Goal: Task Accomplishment & Management: Manage account settings

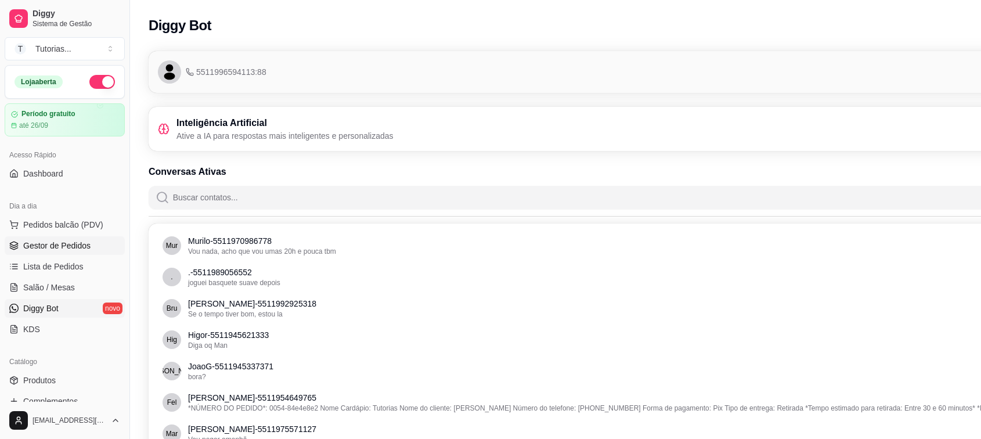
scroll to position [193, 130]
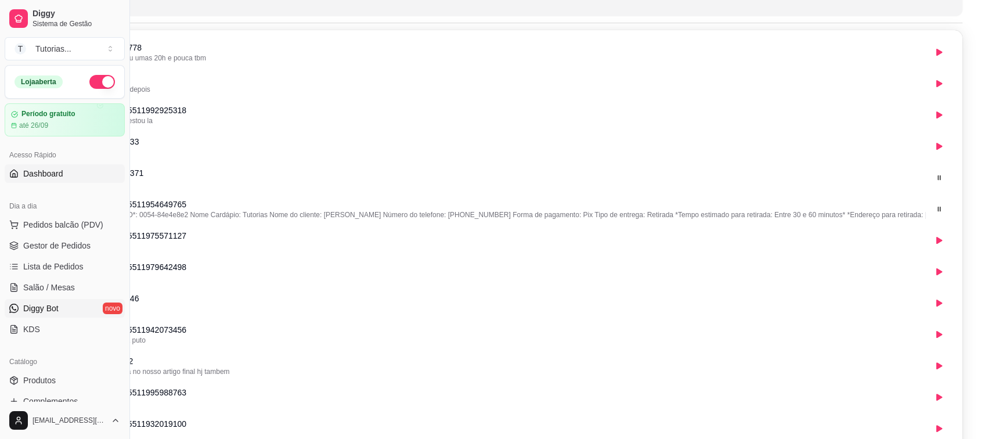
click at [52, 172] on span "Dashboard" at bounding box center [43, 174] width 40 height 12
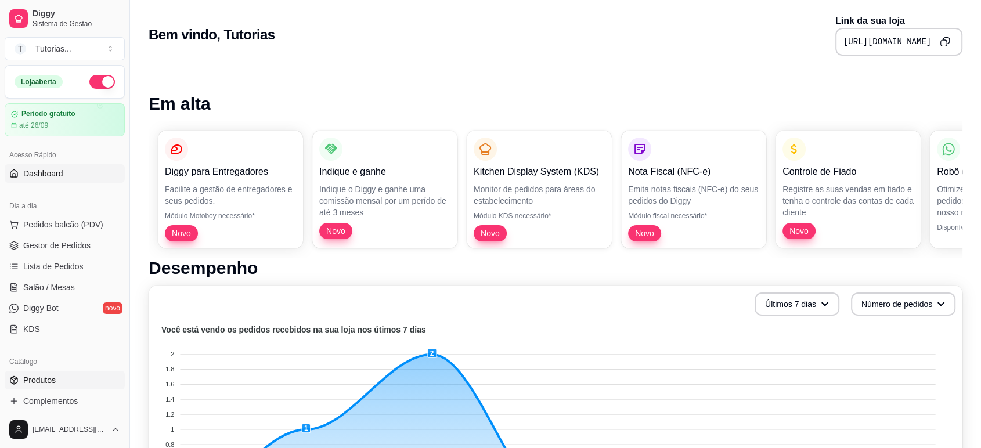
click at [56, 382] on link "Produtos" at bounding box center [65, 380] width 120 height 19
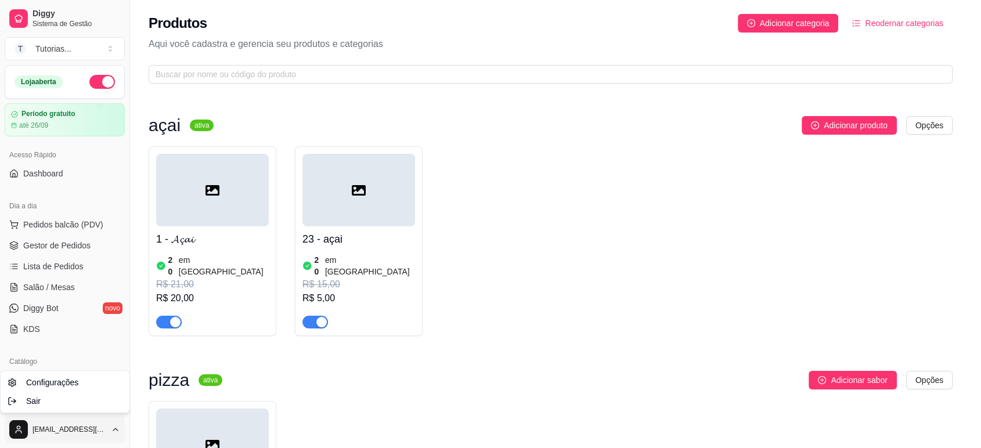
click at [105, 433] on html "Diggy Sistema de Gestão T Tutorias ... Loja aberta Período gratuito até 26/09 A…" at bounding box center [490, 224] width 981 height 448
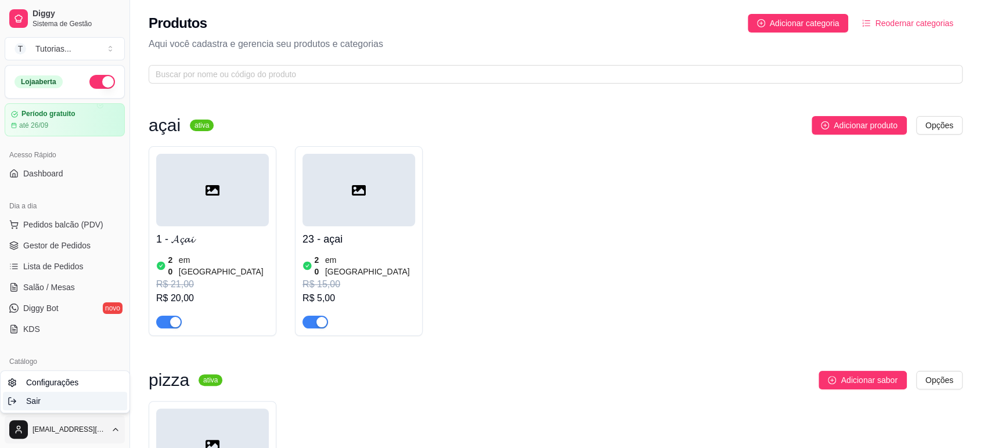
click at [85, 404] on div "Sair" at bounding box center [65, 401] width 124 height 19
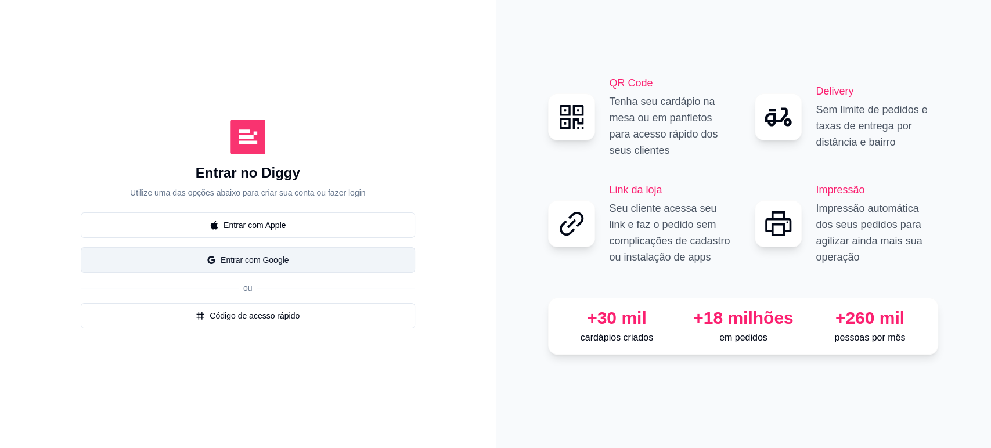
click at [279, 259] on button "Entrar com Google" at bounding box center [248, 260] width 334 height 26
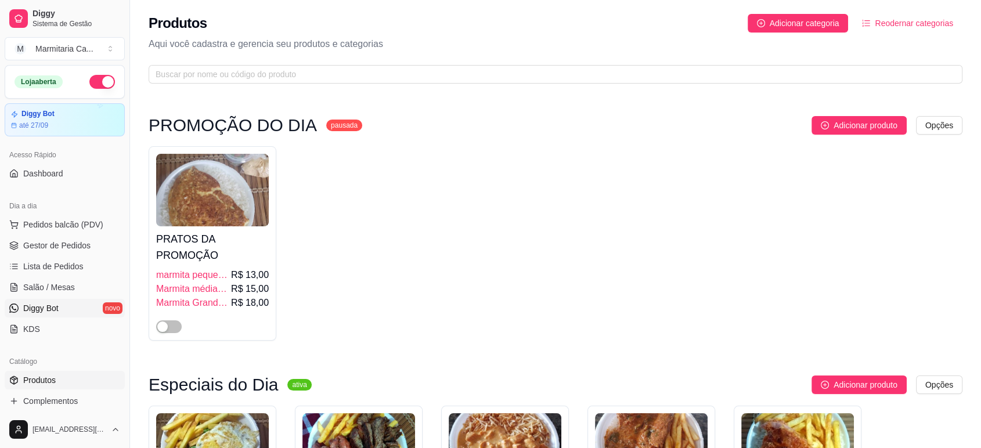
click at [42, 312] on span "Diggy Bot" at bounding box center [40, 308] width 35 height 12
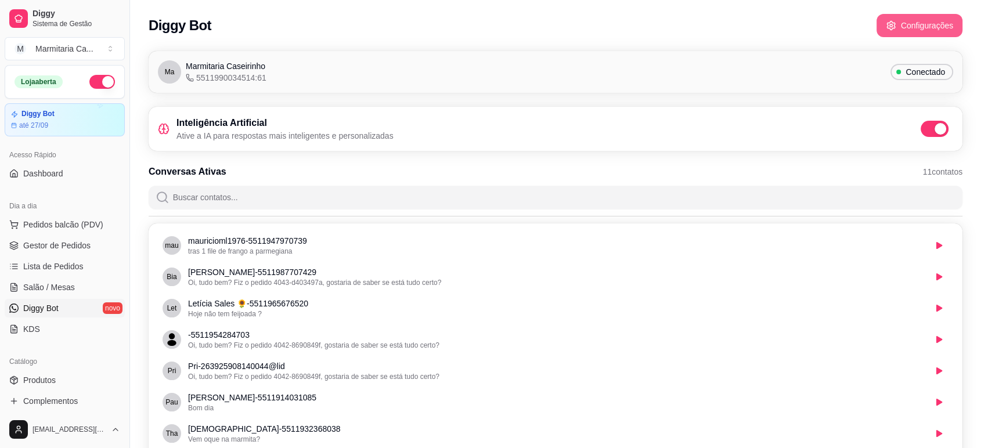
click at [941, 27] on button "Configurações" at bounding box center [919, 25] width 86 height 23
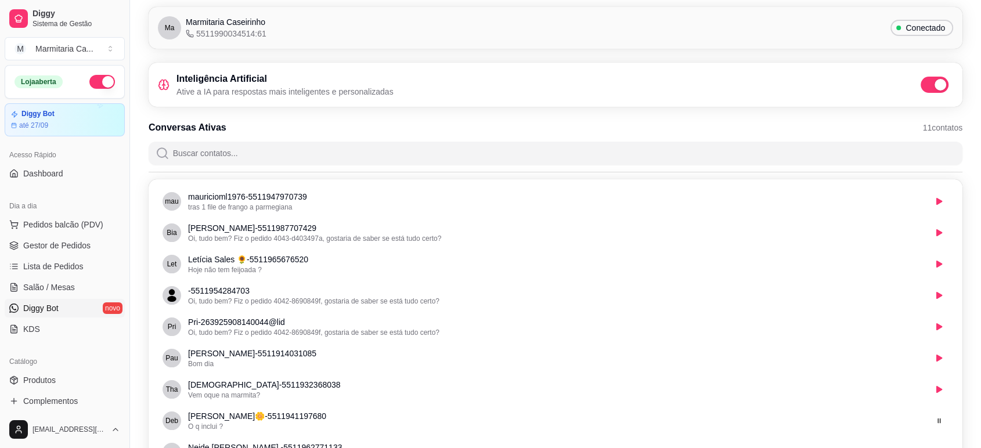
scroll to position [64, 0]
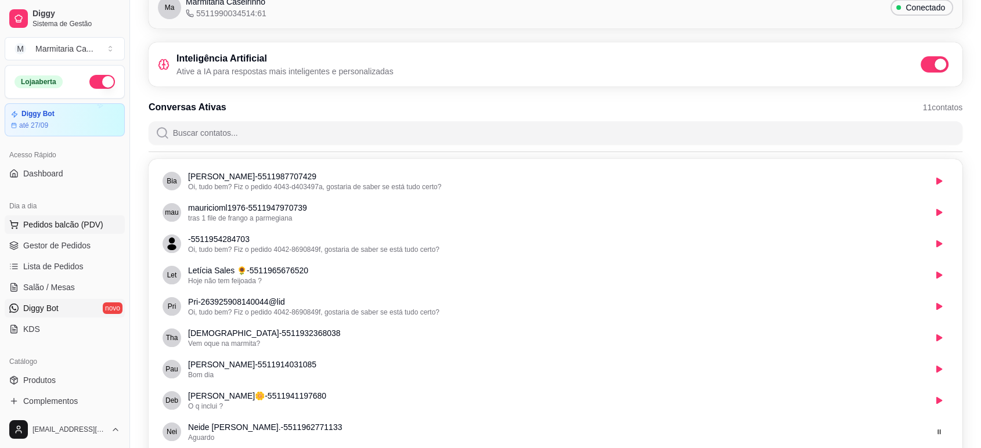
click at [57, 225] on span "Pedidos balcão (PDV)" at bounding box center [63, 225] width 80 height 12
click at [57, 243] on span "Gestor de Pedidos" at bounding box center [56, 246] width 67 height 12
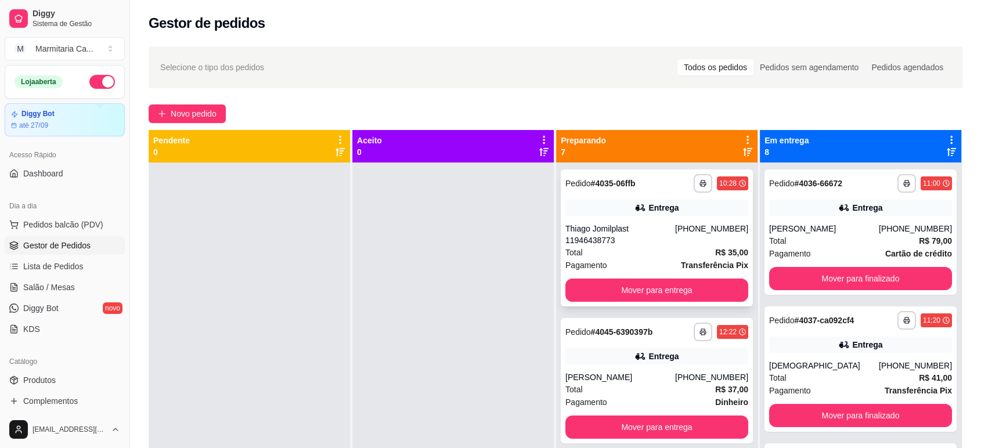
click at [614, 218] on div "**********" at bounding box center [657, 237] width 192 height 137
